Goal: Task Accomplishment & Management: Complete application form

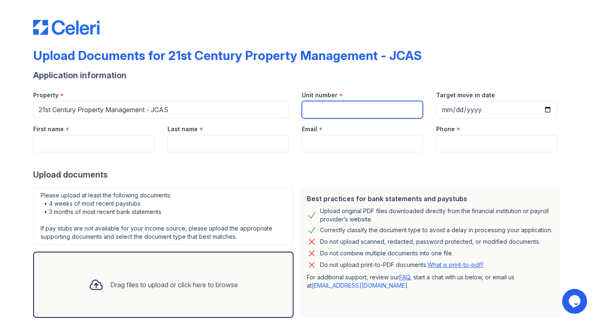
click at [359, 111] on input "Unit number" at bounding box center [362, 109] width 121 height 17
paste input "30342 Cupeno Ln"
type input "30342 Cupeno Ln"
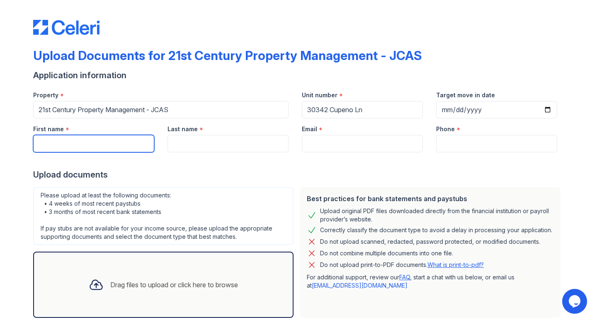
click at [117, 145] on input "First name" at bounding box center [93, 143] width 121 height 17
type input "[PERSON_NAME]"
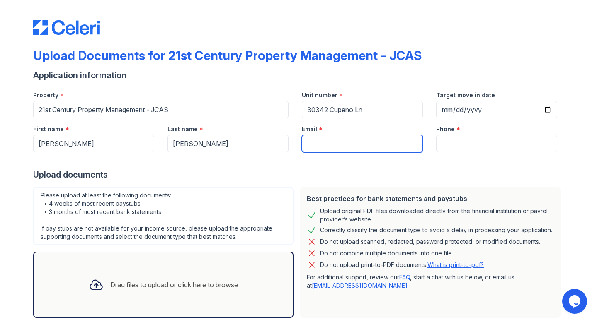
click at [341, 141] on input "Email" at bounding box center [362, 143] width 121 height 17
type input "[EMAIL_ADDRESS][DOMAIN_NAME]"
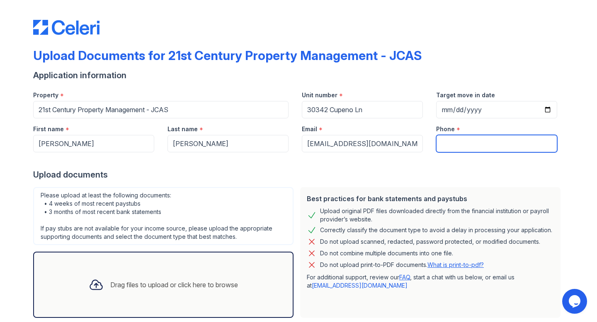
click at [466, 139] on input "Phone" at bounding box center [496, 143] width 121 height 17
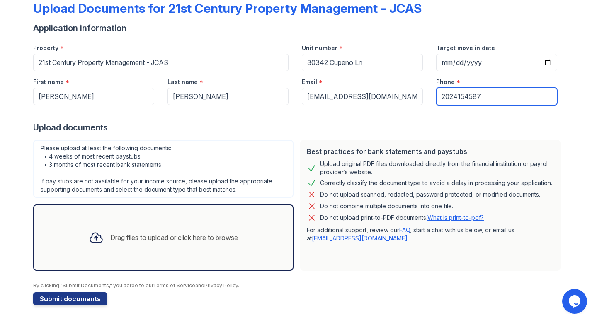
type input "2024154587"
click at [231, 216] on div "Drag files to upload or click here to browse" at bounding box center [163, 238] width 260 height 66
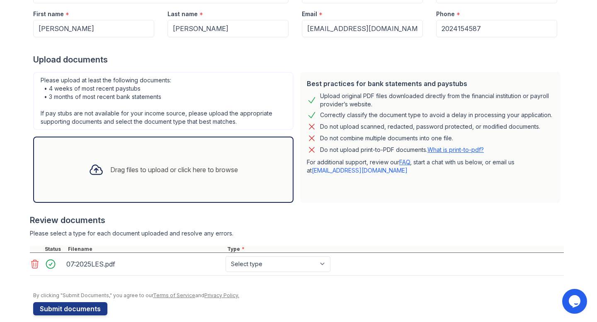
scroll to position [114, 0]
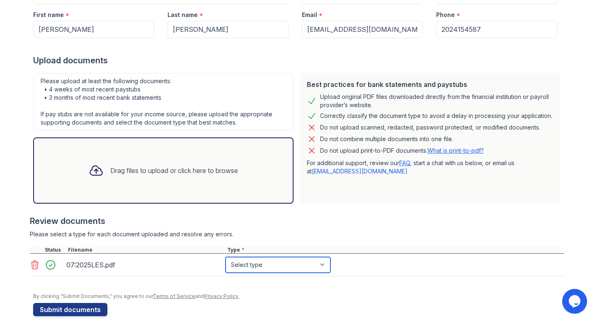
click at [290, 264] on select "Select type Paystub Bank Statement Offer Letter Tax Documents Benefit Award Let…" at bounding box center [277, 265] width 105 height 16
select select "paystub"
click at [225, 257] on select "Select type Paystub Bank Statement Offer Letter Tax Documents Benefit Award Let…" at bounding box center [277, 265] width 105 height 16
click at [204, 180] on div "Drag files to upload or click here to browse" at bounding box center [163, 171] width 162 height 28
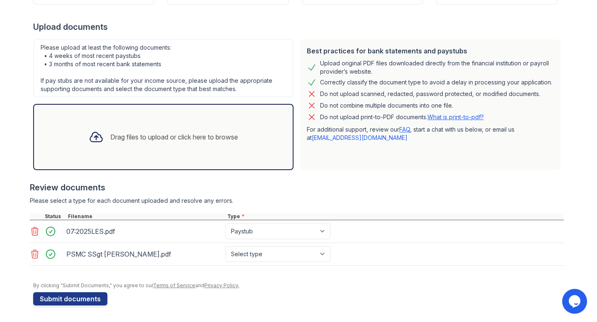
scroll to position [0, 0]
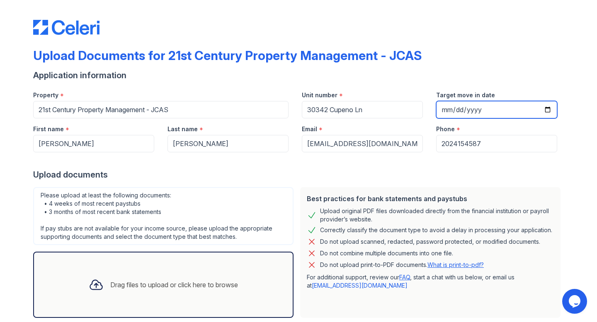
click at [547, 111] on input "Target move in date" at bounding box center [496, 109] width 121 height 17
type input "[DATE]"
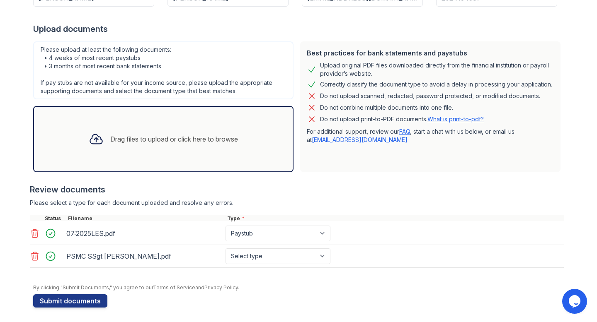
scroll to position [148, 0]
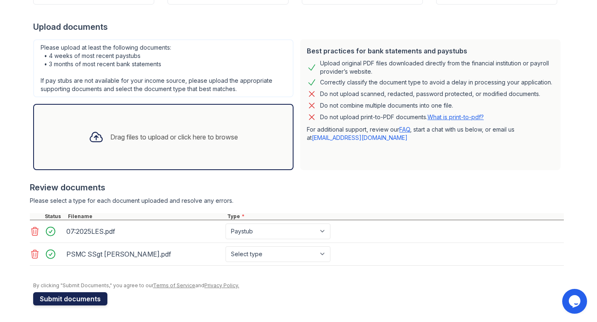
click at [90, 300] on button "Submit documents" at bounding box center [70, 299] width 74 height 13
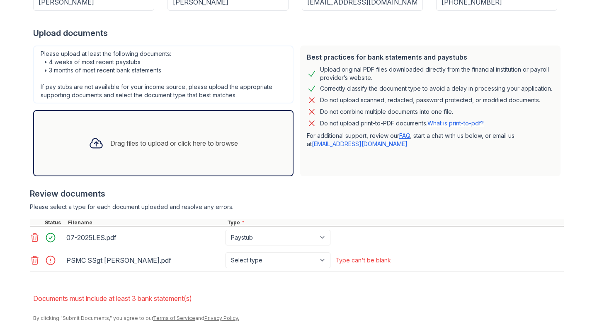
scroll to position [198, 0]
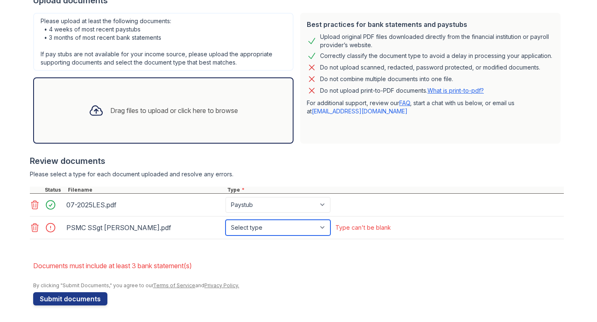
click at [307, 227] on select "Select type Paystub Bank Statement Offer Letter Tax Documents Benefit Award Let…" at bounding box center [277, 228] width 105 height 16
select select "tax_documents"
click at [225, 220] on select "Select type Paystub Bank Statement Offer Letter Tax Documents Benefit Award Let…" at bounding box center [277, 228] width 105 height 16
click at [277, 233] on select "Select type Paystub Bank Statement Offer Letter Tax Documents Benefit Award Let…" at bounding box center [277, 228] width 105 height 16
click at [293, 253] on form "Application information Property * 21st Century Property Management - JCAS Unit…" at bounding box center [298, 100] width 530 height 411
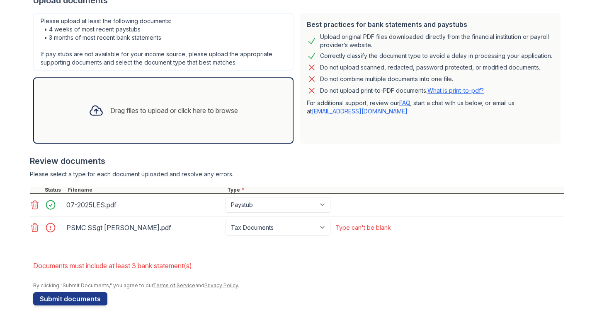
click at [149, 124] on div "Drag files to upload or click here to browse" at bounding box center [163, 111] width 162 height 28
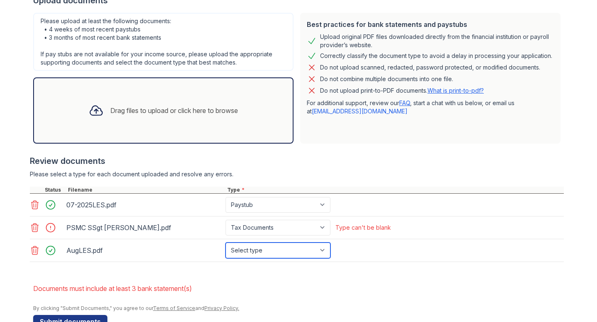
click at [283, 253] on select "Select type Paystub Bank Statement Offer Letter Tax Documents Benefit Award Let…" at bounding box center [277, 251] width 105 height 16
select select "bank_statement"
click at [225, 243] on select "Select type Paystub Bank Statement Offer Letter Tax Documents Benefit Award Let…" at bounding box center [277, 251] width 105 height 16
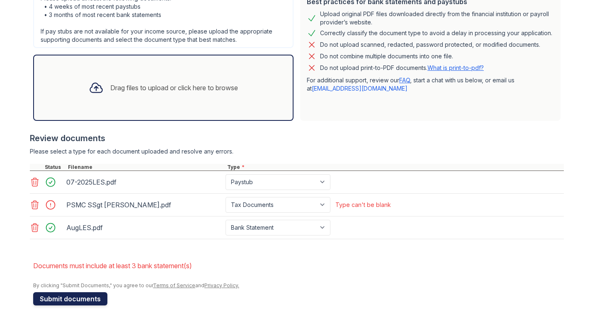
click at [80, 302] on button "Submit documents" at bounding box center [70, 299] width 74 height 13
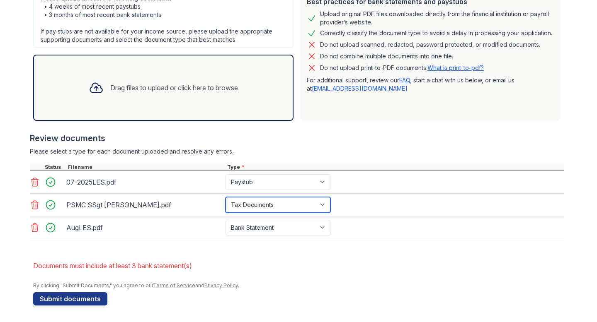
click at [309, 207] on select "Paystub Bank Statement Offer Letter Tax Documents Benefit Award Letter Investme…" at bounding box center [277, 205] width 105 height 16
select select "bank_statement"
click at [225, 197] on select "Paystub Bank Statement Offer Letter Tax Documents Benefit Award Letter Investme…" at bounding box center [277, 205] width 105 height 16
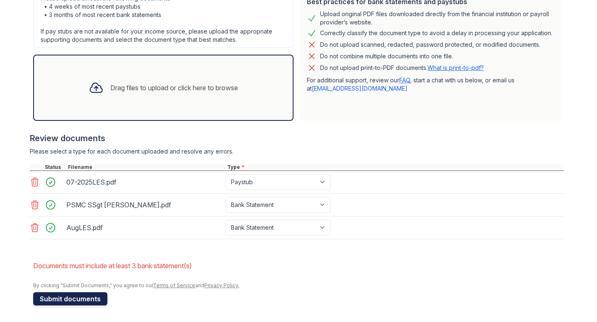
click at [90, 298] on button "Submit documents" at bounding box center [70, 299] width 74 height 13
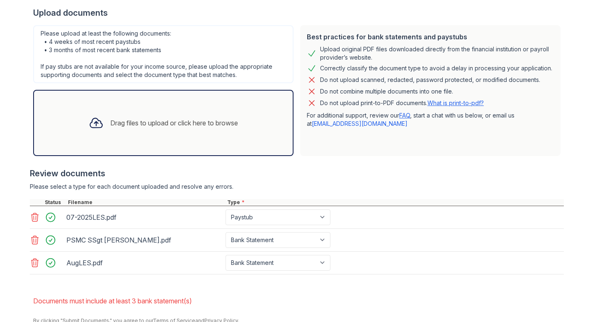
scroll to position [218, 0]
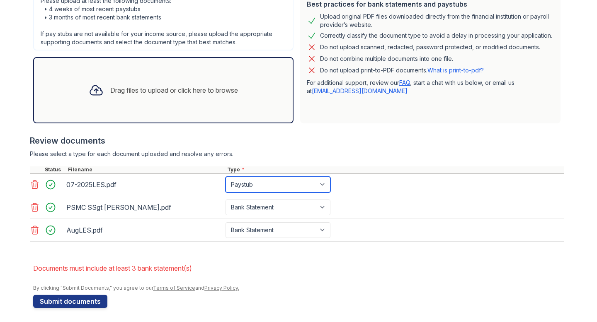
click at [262, 186] on select "Paystub Bank Statement Offer Letter Tax Documents Benefit Award Letter Investme…" at bounding box center [277, 185] width 105 height 16
select select "bank_statement"
click at [225, 177] on select "Paystub Bank Statement Offer Letter Tax Documents Benefit Award Letter Investme…" at bounding box center [277, 185] width 105 height 16
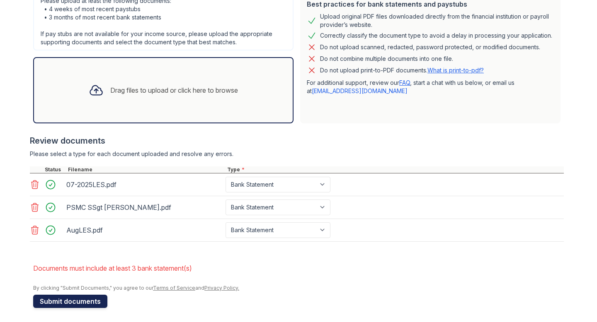
click at [77, 301] on button "Submit documents" at bounding box center [70, 301] width 74 height 13
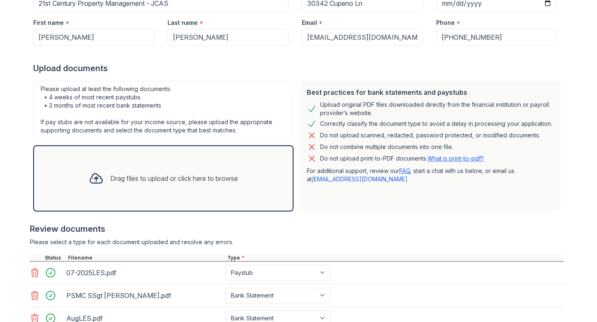
scroll to position [220, 0]
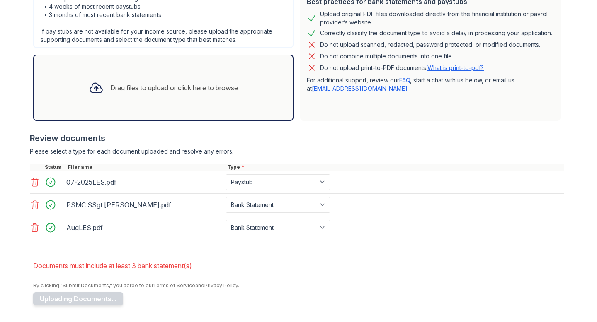
click at [216, 100] on div "Drag files to upload or click here to browse" at bounding box center [163, 88] width 162 height 28
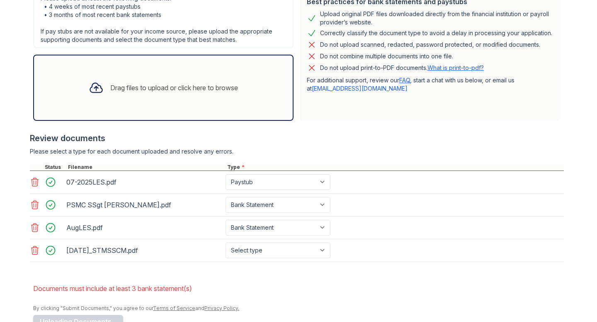
click at [105, 113] on div "Drag files to upload or click here to browse" at bounding box center [163, 88] width 260 height 66
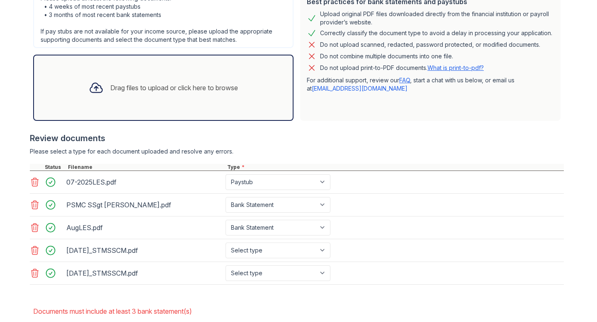
click at [99, 104] on div "Drag files to upload or click here to browse" at bounding box center [163, 88] width 260 height 66
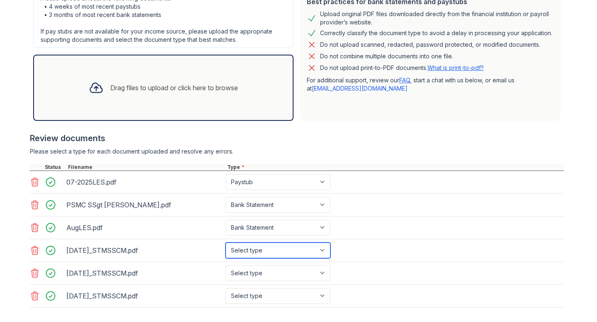
click at [310, 250] on select "Select type Paystub Bank Statement Offer Letter Tax Documents Benefit Award Let…" at bounding box center [277, 251] width 105 height 16
click at [282, 251] on select "Select type Paystub Bank Statement Offer Letter Tax Documents Benefit Award Let…" at bounding box center [277, 251] width 105 height 16
select select "bank_statement"
click at [225, 243] on select "Select type Paystub Bank Statement Offer Letter Tax Documents Benefit Award Let…" at bounding box center [277, 251] width 105 height 16
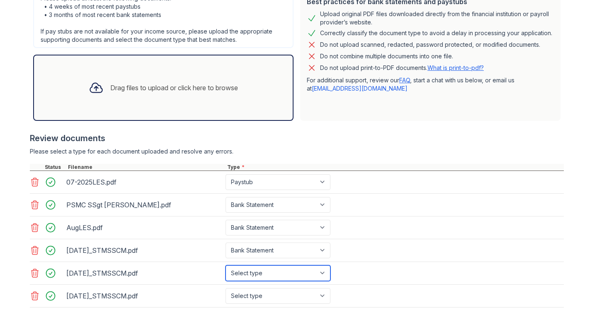
click at [281, 271] on select "Select type Paystub Bank Statement Offer Letter Tax Documents Benefit Award Let…" at bounding box center [277, 274] width 105 height 16
select select "bank_statement"
click at [225, 266] on select "Select type Paystub Bank Statement Offer Letter Tax Documents Benefit Award Let…" at bounding box center [277, 274] width 105 height 16
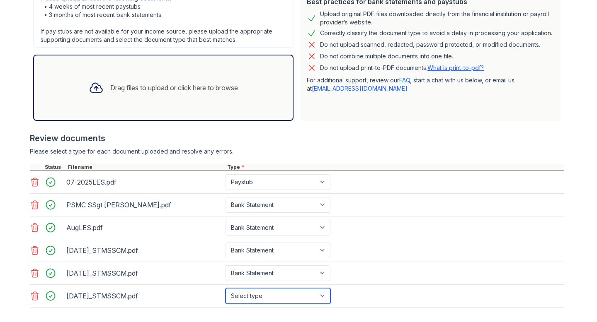
click at [278, 295] on select "Select type Paystub Bank Statement Offer Letter Tax Documents Benefit Award Let…" at bounding box center [277, 296] width 105 height 16
select select "bank_statement"
click at [225, 288] on select "Select type Paystub Bank Statement Offer Letter Tax Documents Benefit Award Let…" at bounding box center [277, 296] width 105 height 16
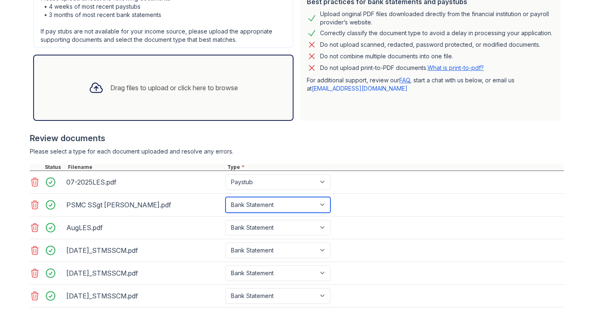
click at [301, 208] on select "Paystub Bank Statement Offer Letter Tax Documents Benefit Award Letter Investme…" at bounding box center [277, 205] width 105 height 16
select select "tax_documents"
click at [225, 197] on select "Paystub Bank Statement Offer Letter Tax Documents Benefit Award Letter Investme…" at bounding box center [277, 205] width 105 height 16
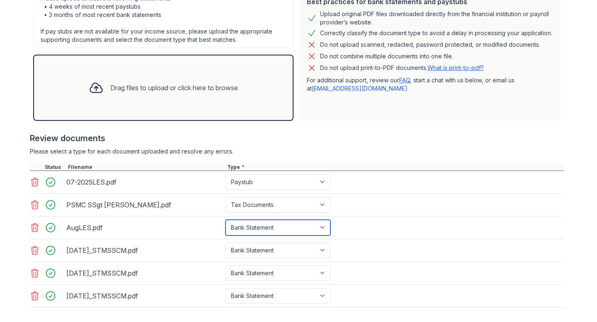
click at [315, 227] on select "Paystub Bank Statement Offer Letter Tax Documents Benefit Award Letter Investme…" at bounding box center [277, 228] width 105 height 16
select select "paystub"
click at [225, 220] on select "Paystub Bank Statement Offer Letter Tax Documents Benefit Award Letter Investme…" at bounding box center [277, 228] width 105 height 16
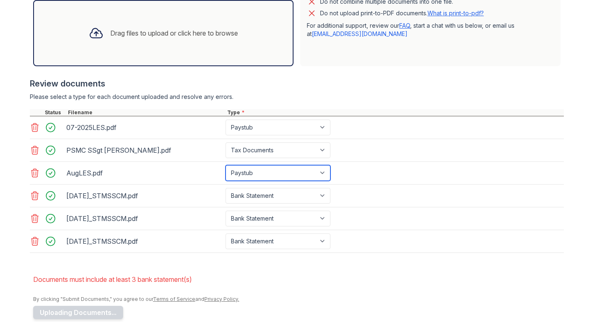
scroll to position [279, 0]
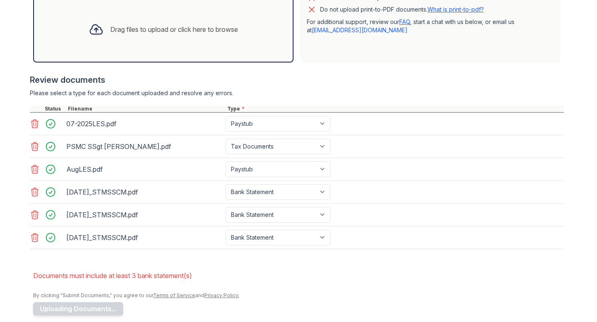
click at [346, 262] on form "Application information Property * 21st Century Property Management - JCAS Unit…" at bounding box center [298, 65] width 530 height 502
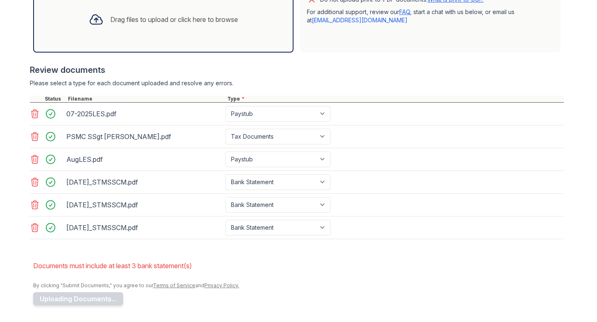
scroll to position [288, 0]
click at [116, 297] on button "Uploading Documents..." at bounding box center [78, 299] width 90 height 13
